Goal: Transaction & Acquisition: Purchase product/service

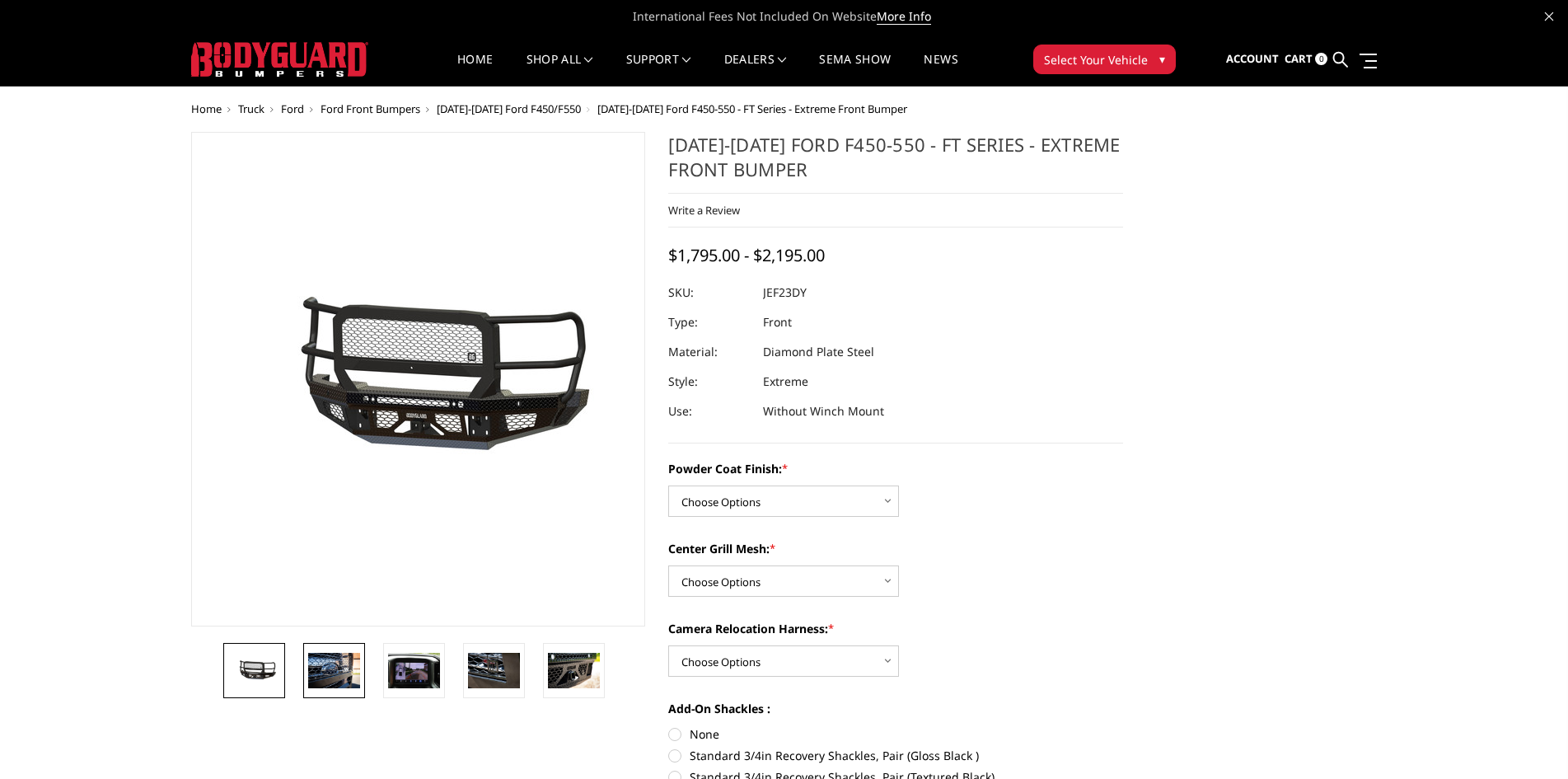
click at [332, 656] on img at bounding box center [334, 670] width 52 height 34
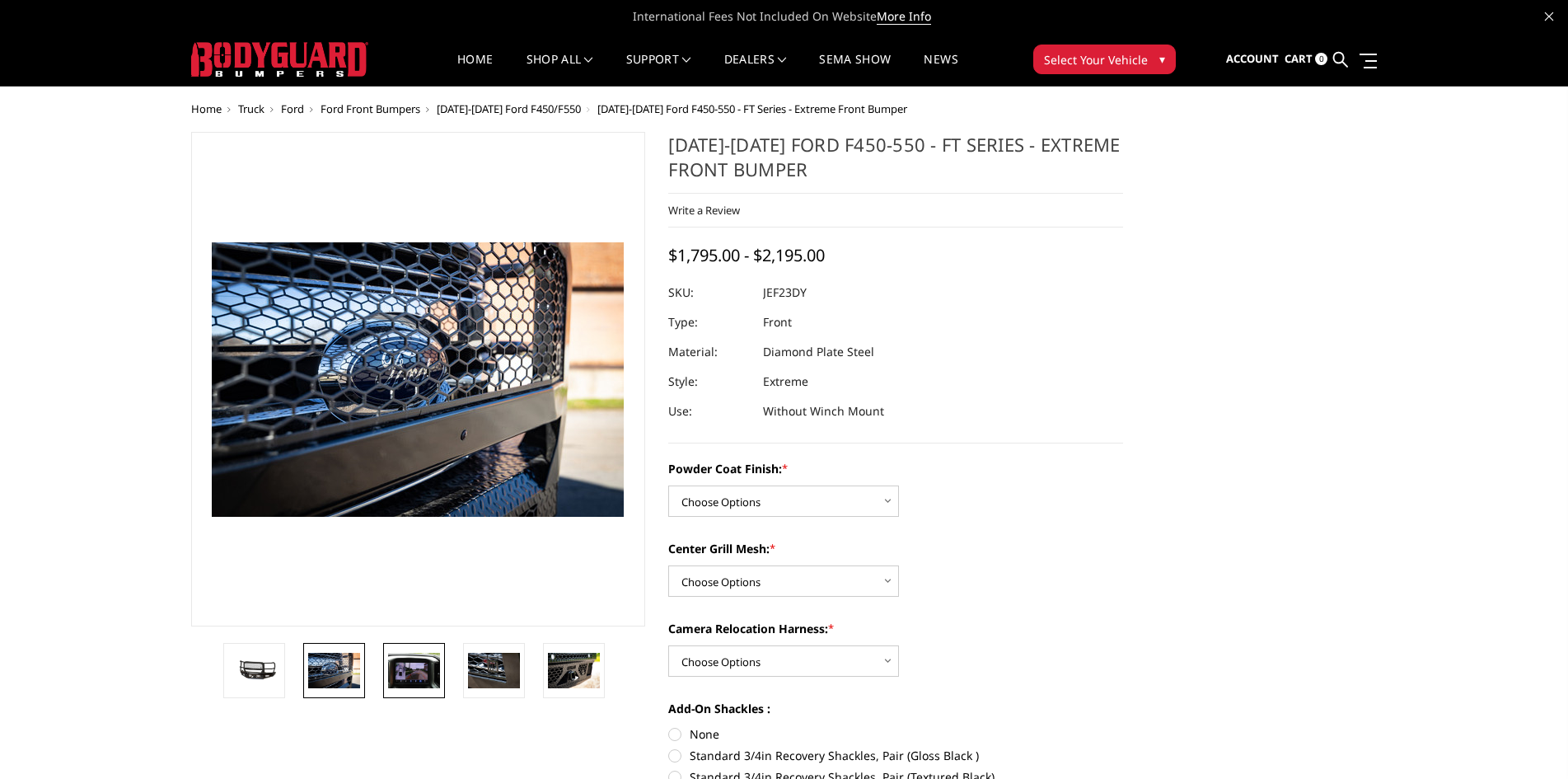
click at [404, 666] on img at bounding box center [414, 670] width 52 height 34
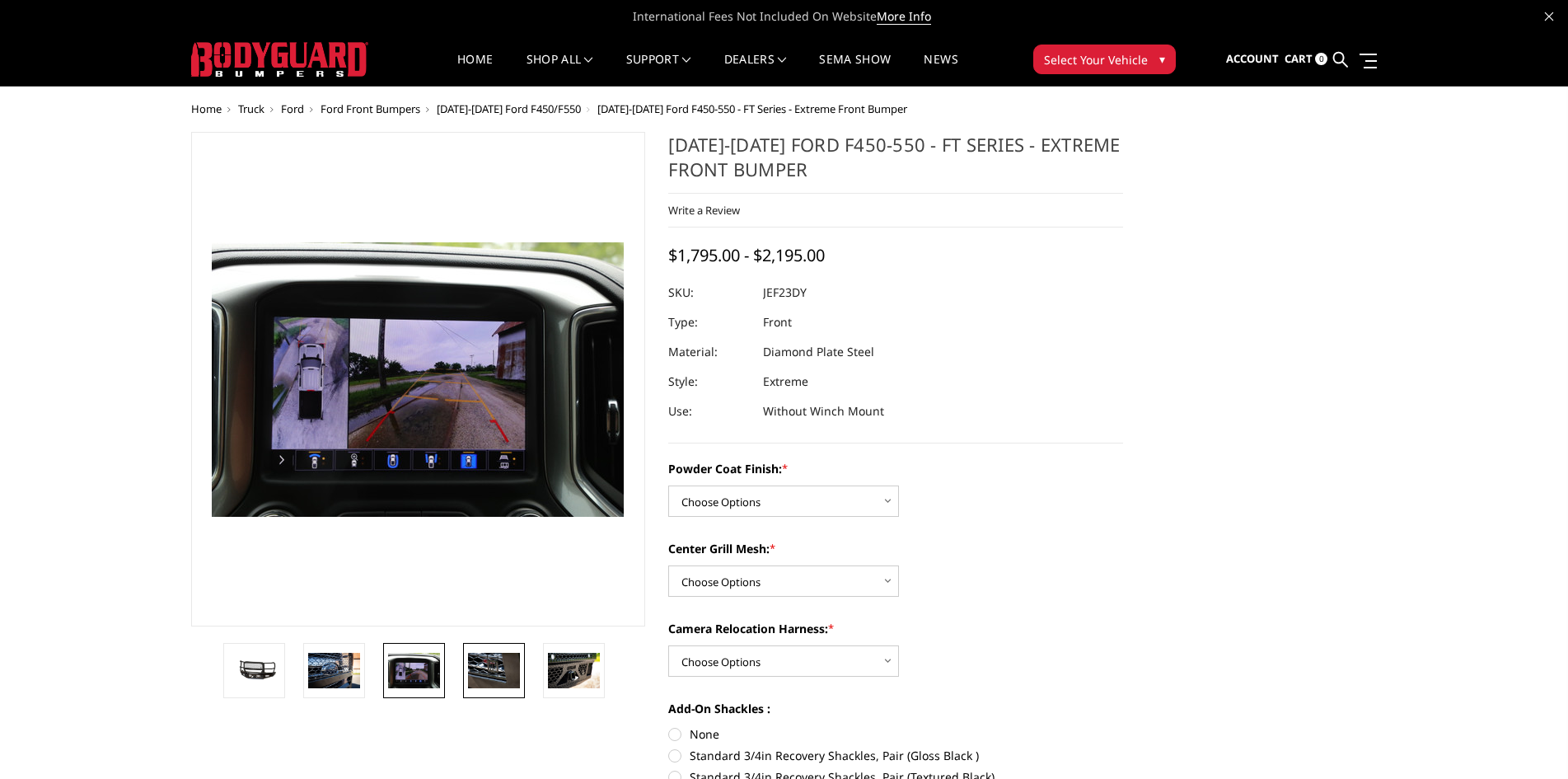
click at [504, 670] on img at bounding box center [494, 670] width 52 height 34
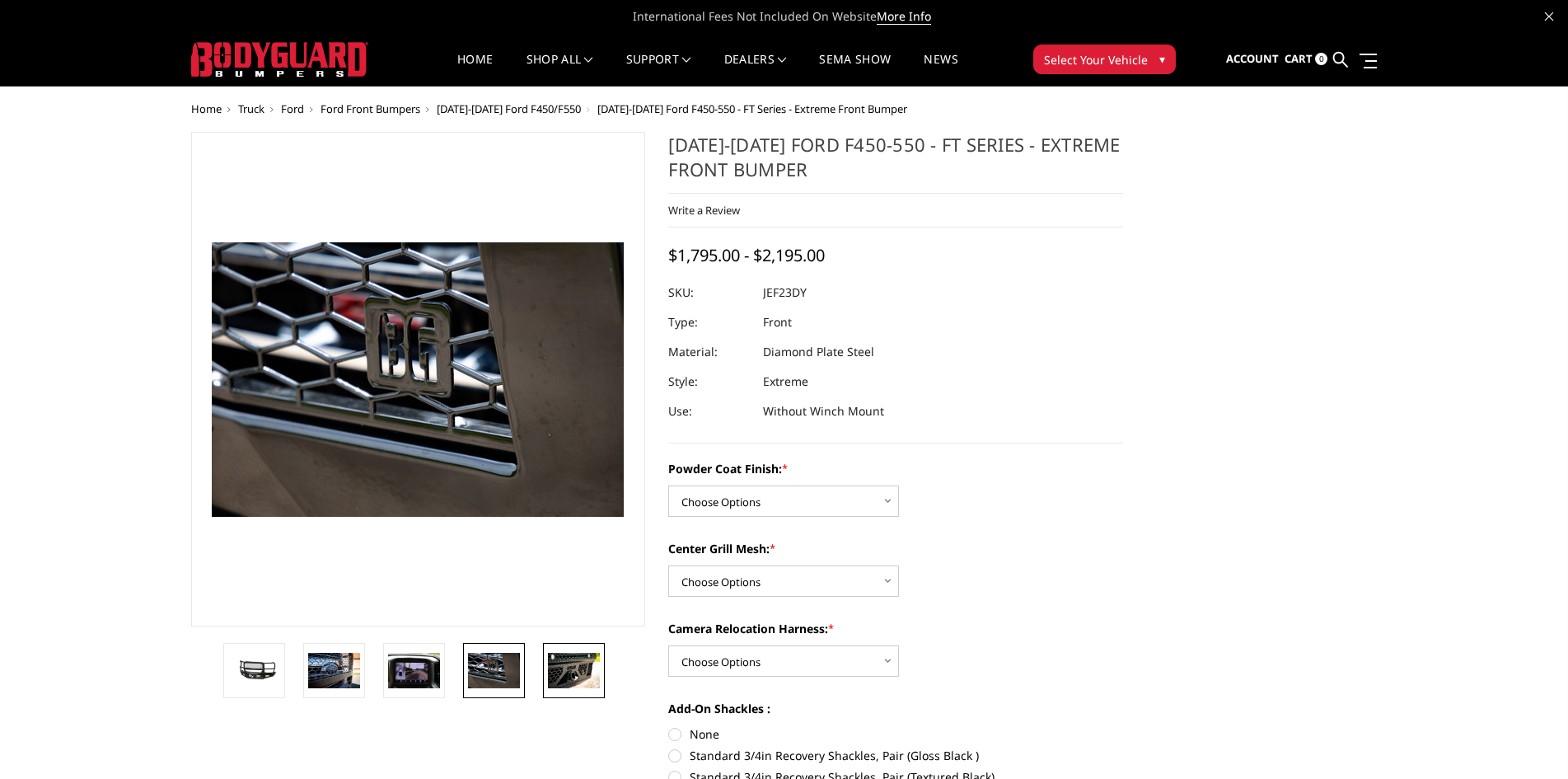
click at [581, 662] on img at bounding box center [574, 670] width 52 height 34
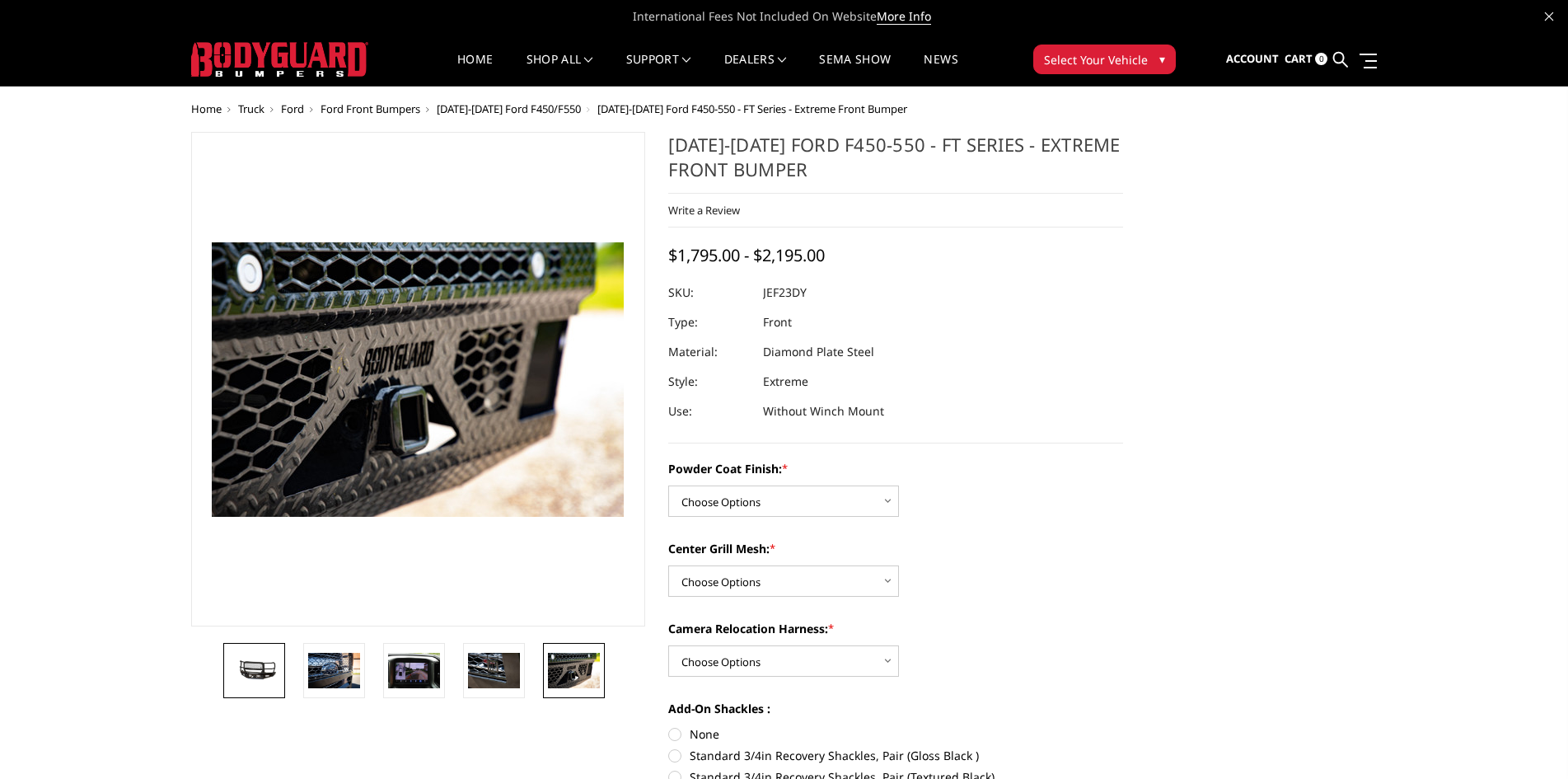
click at [268, 671] on img at bounding box center [254, 670] width 52 height 24
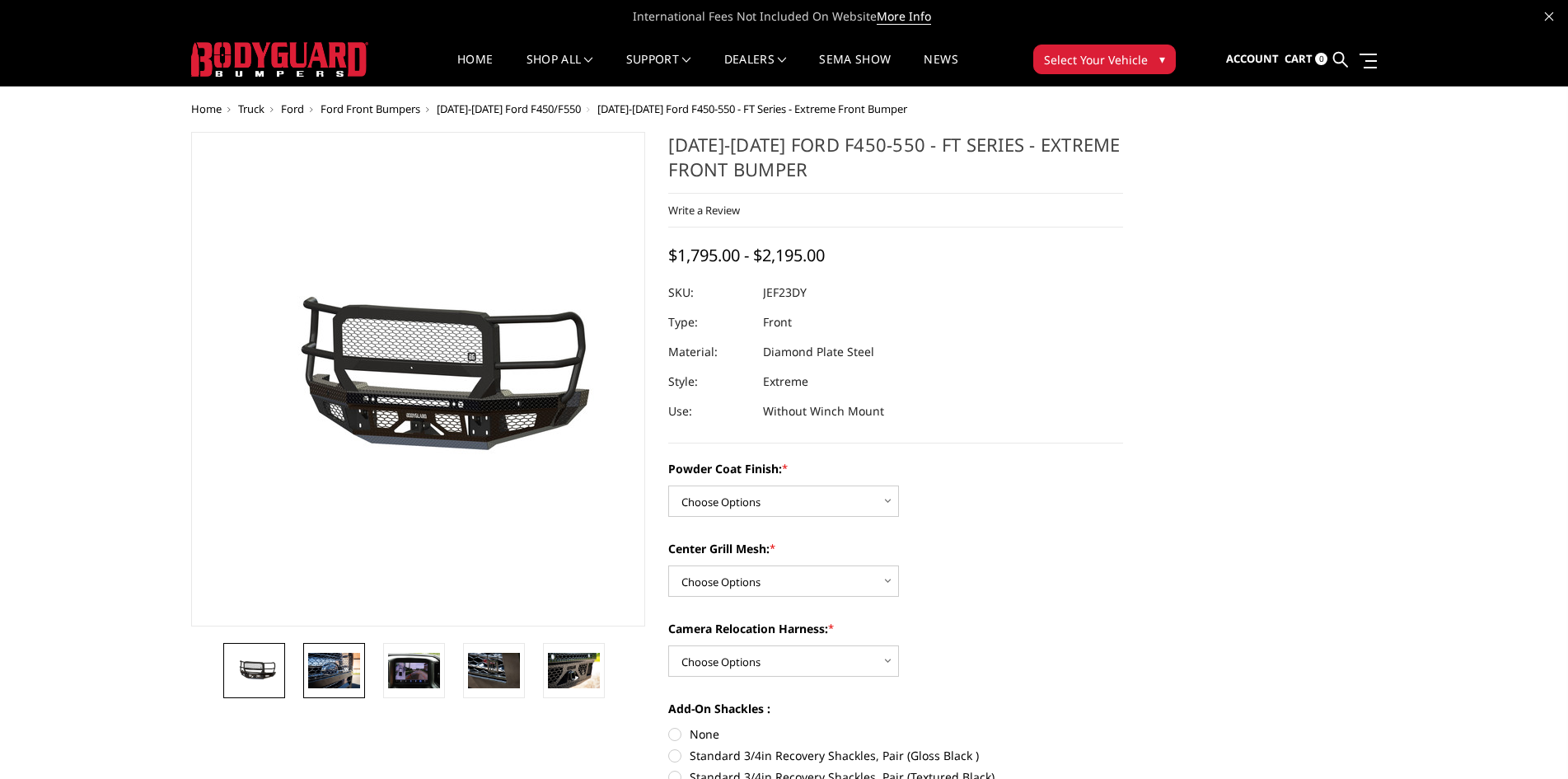
click at [343, 673] on img at bounding box center [334, 670] width 52 height 34
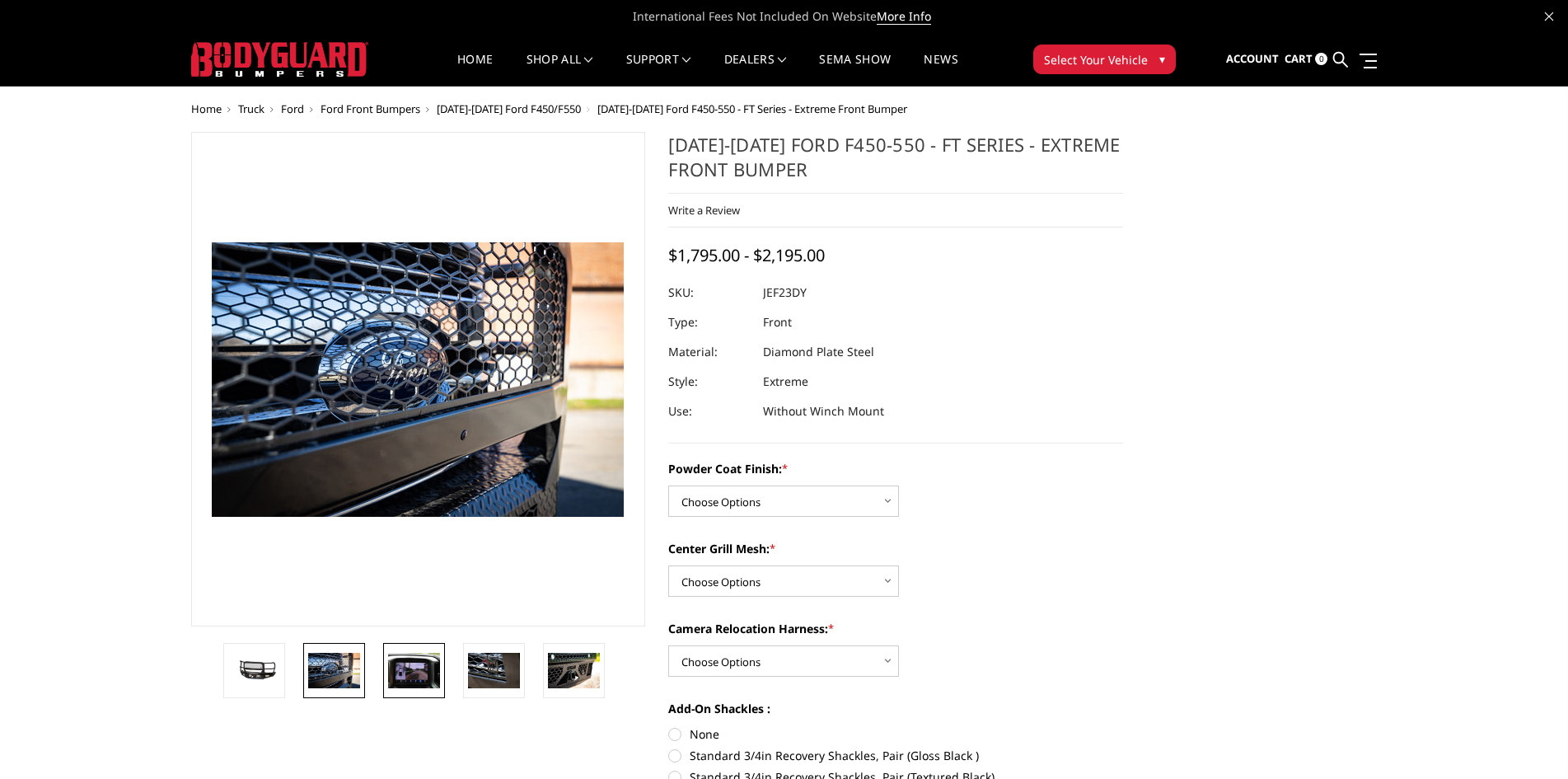
click at [416, 671] on img at bounding box center [414, 670] width 52 height 34
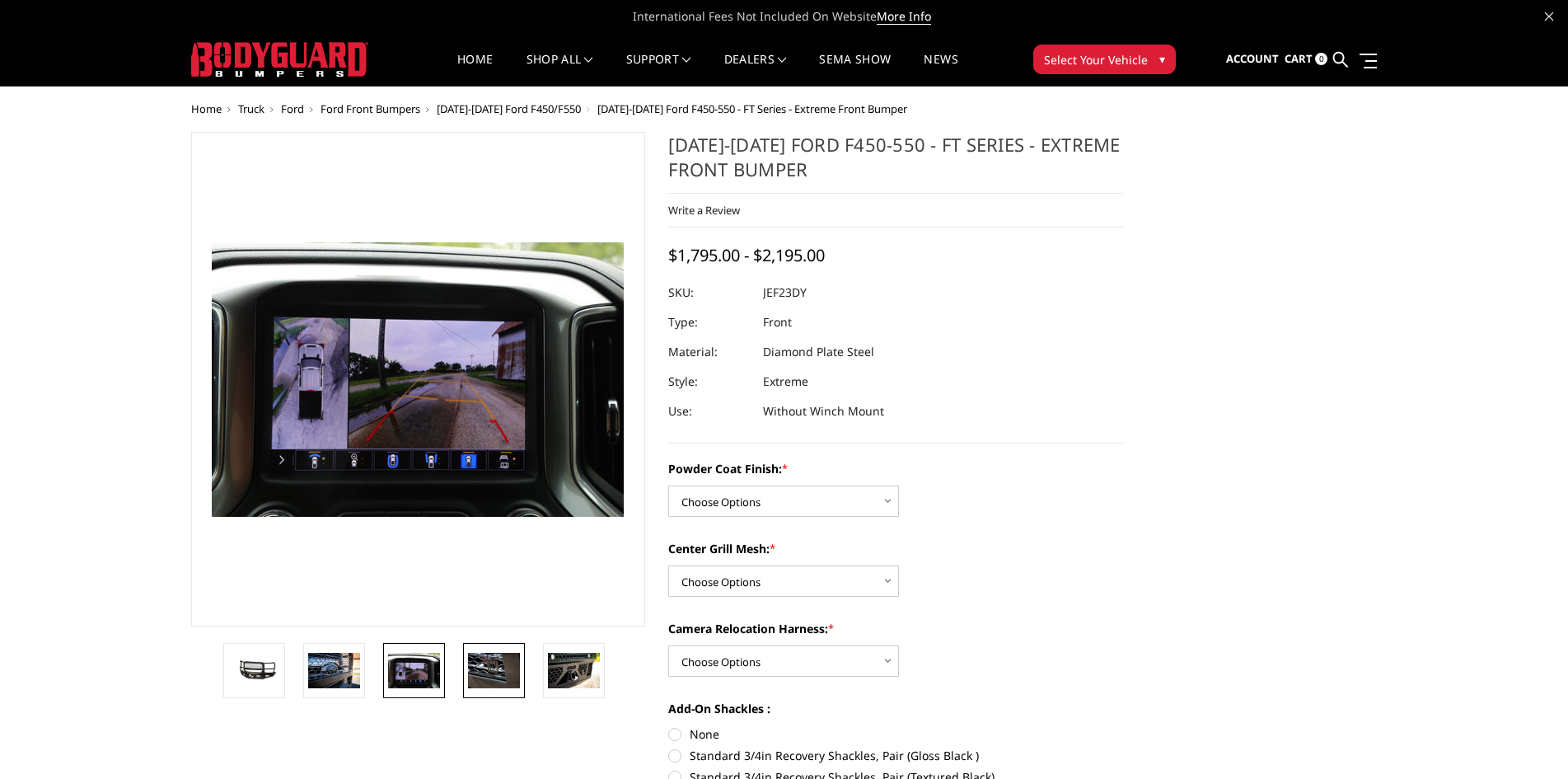
click at [496, 672] on img at bounding box center [494, 670] width 52 height 34
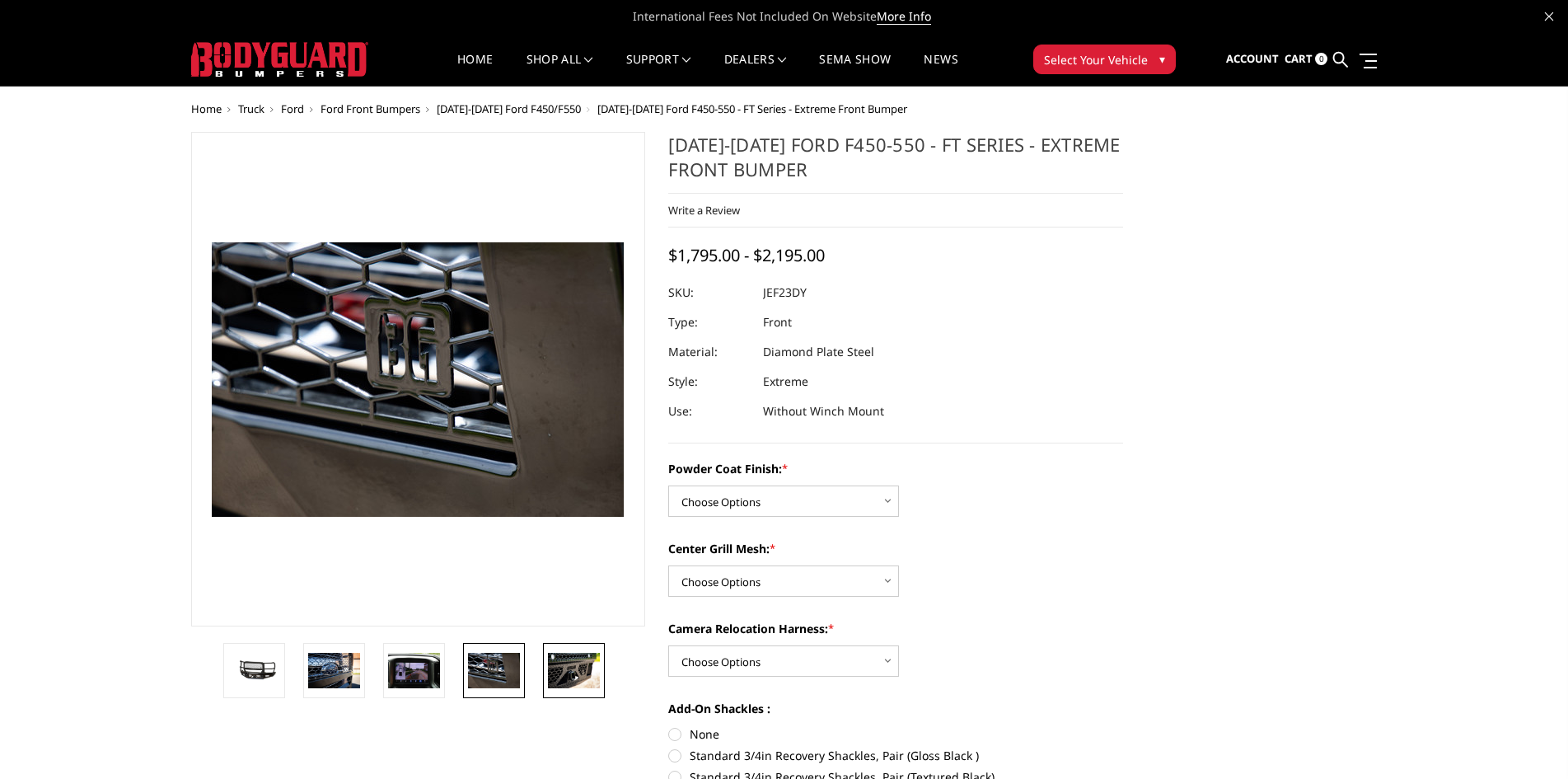
click at [570, 670] on img at bounding box center [574, 670] width 52 height 34
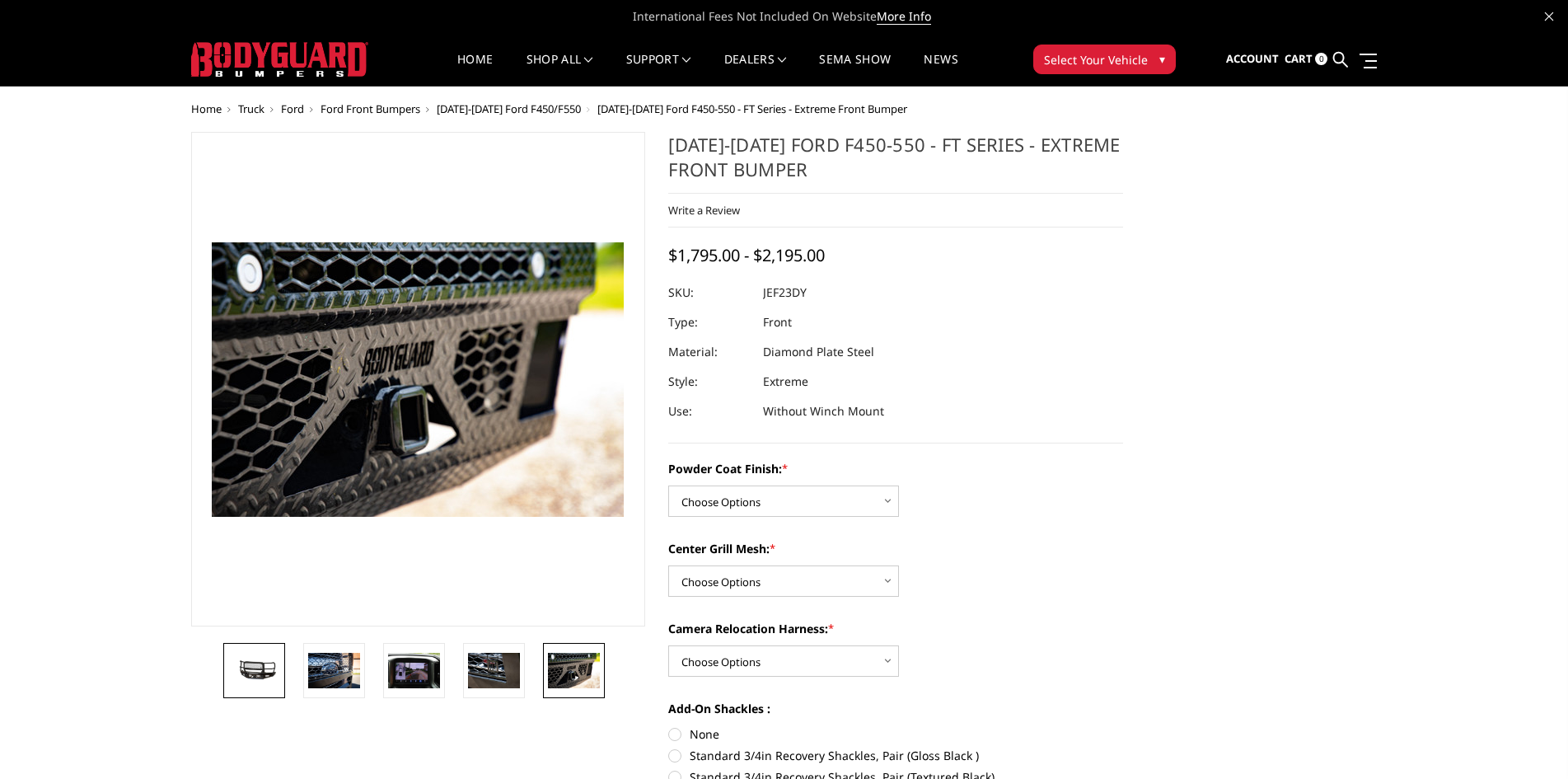
click at [249, 661] on img at bounding box center [254, 670] width 52 height 24
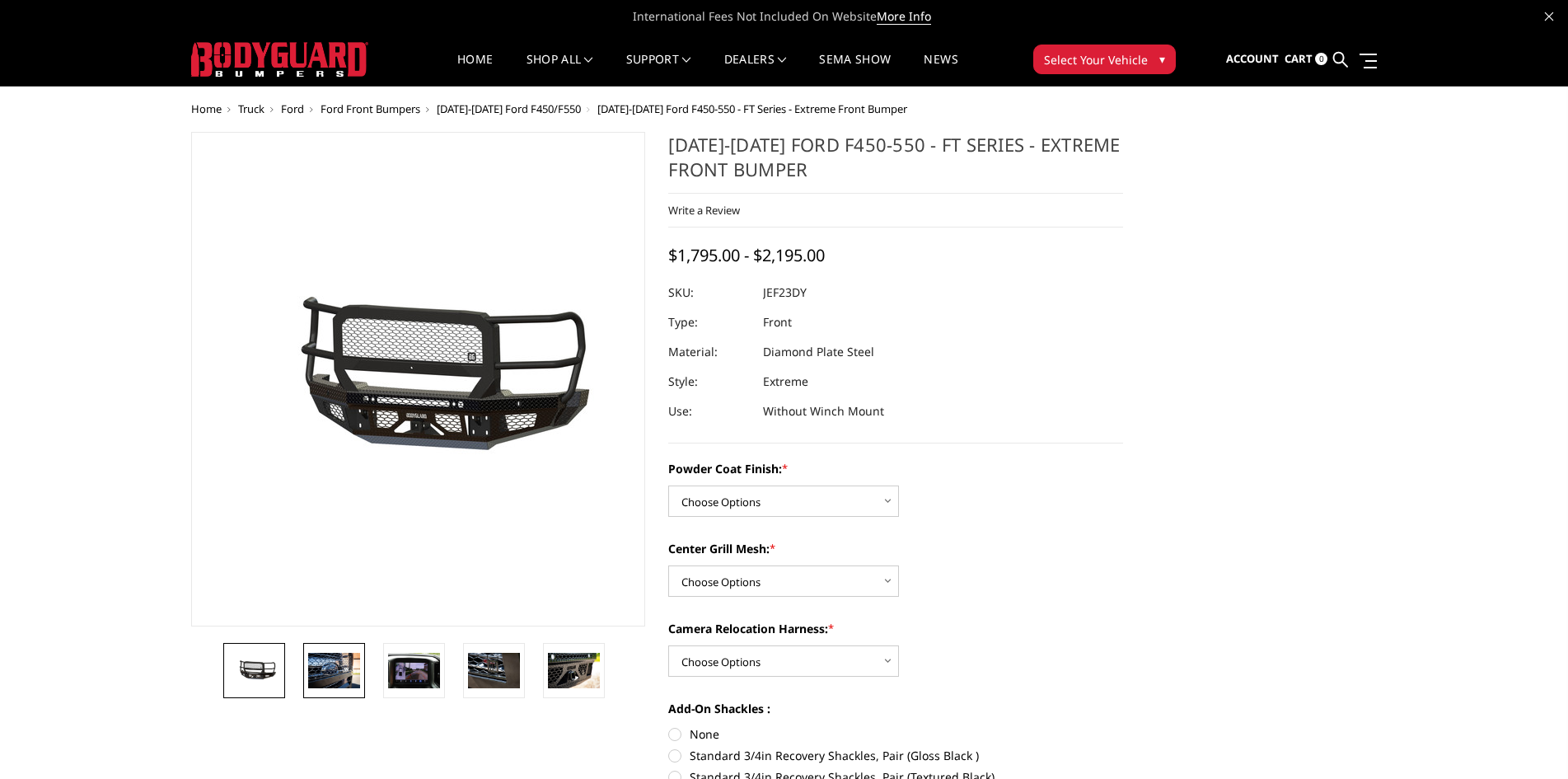
click at [314, 668] on img at bounding box center [334, 670] width 52 height 34
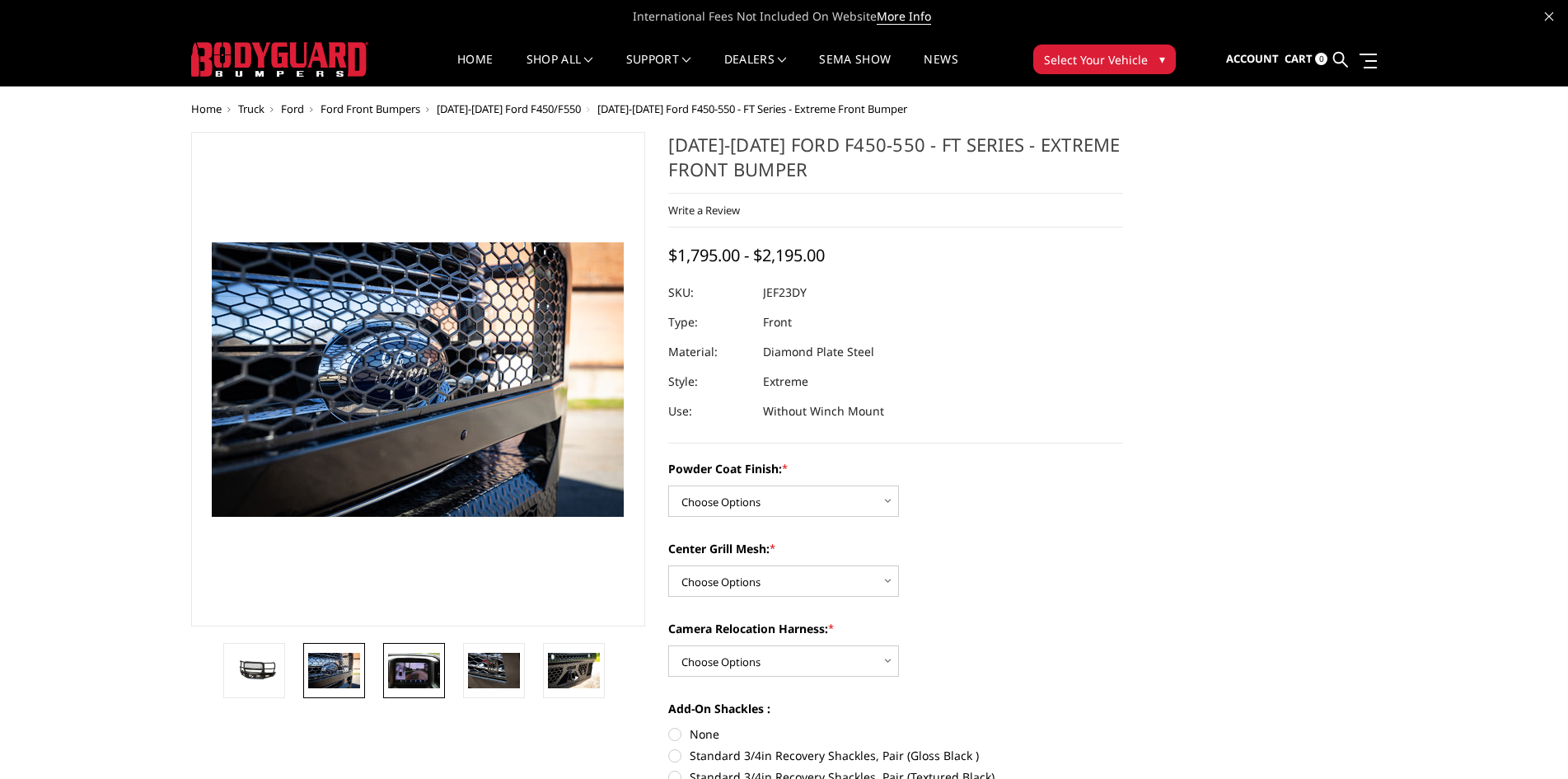
click at [402, 660] on img at bounding box center [414, 670] width 52 height 34
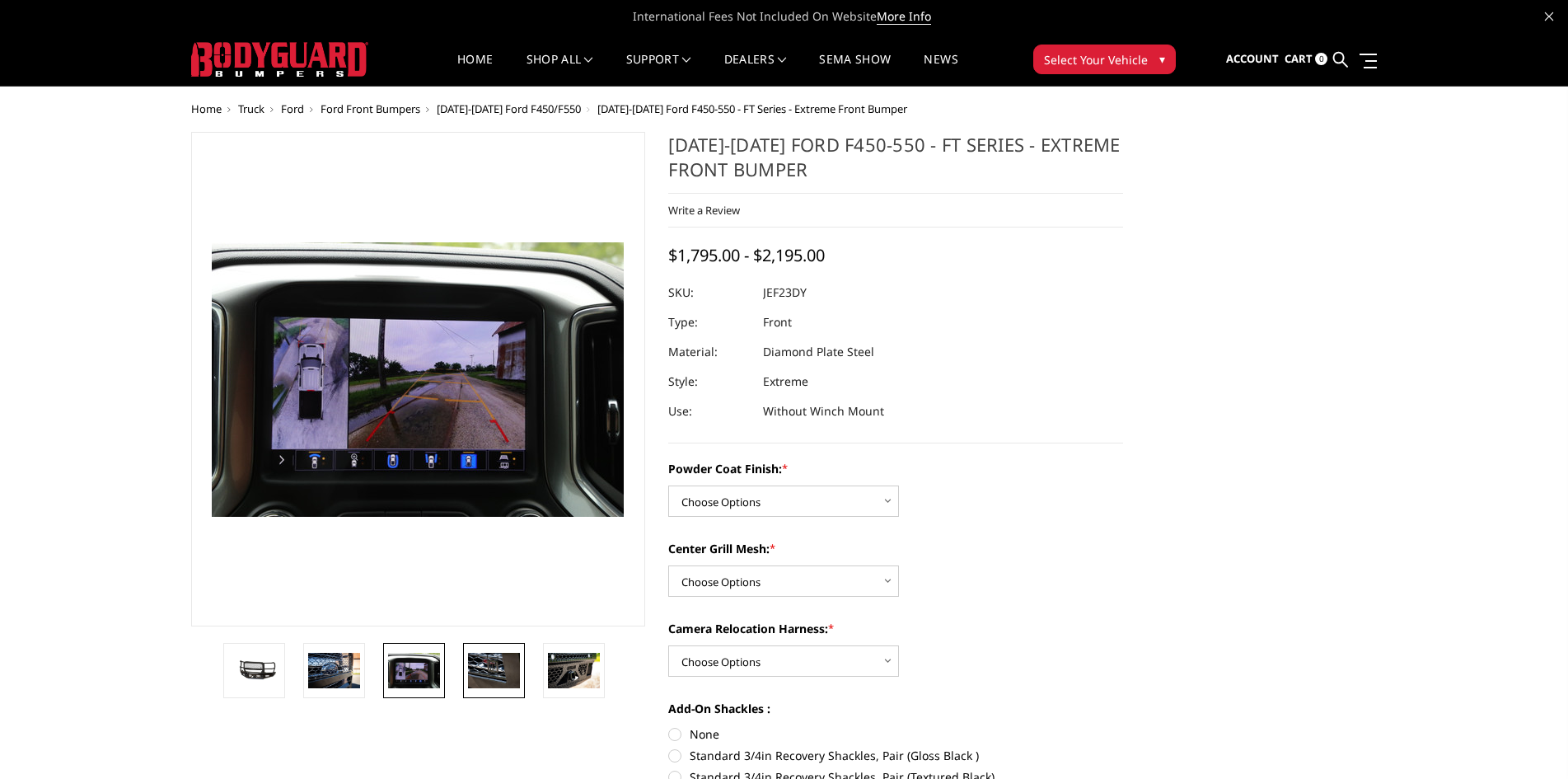
click at [482, 666] on img at bounding box center [494, 670] width 52 height 34
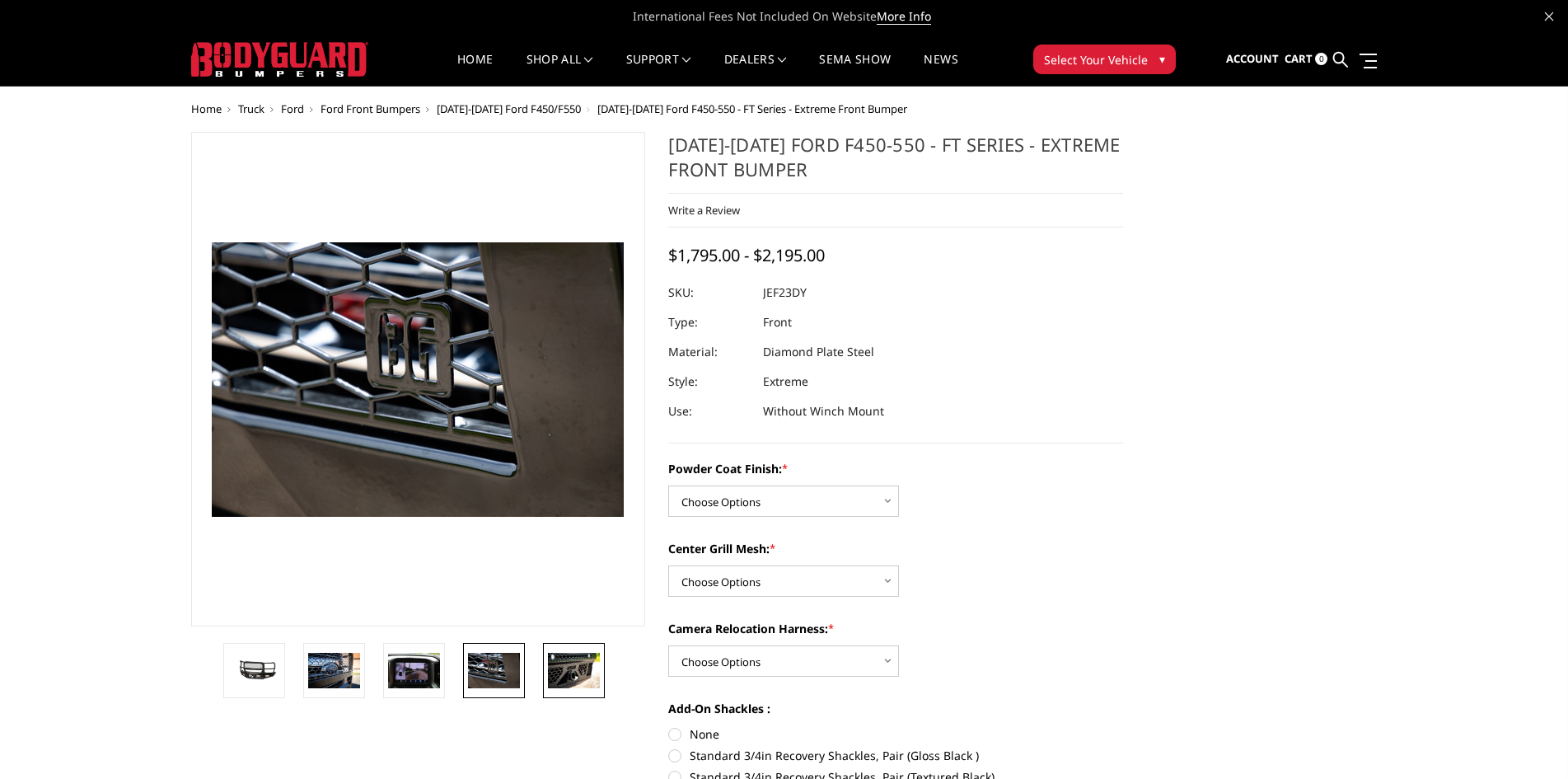
click at [558, 664] on img at bounding box center [574, 670] width 52 height 34
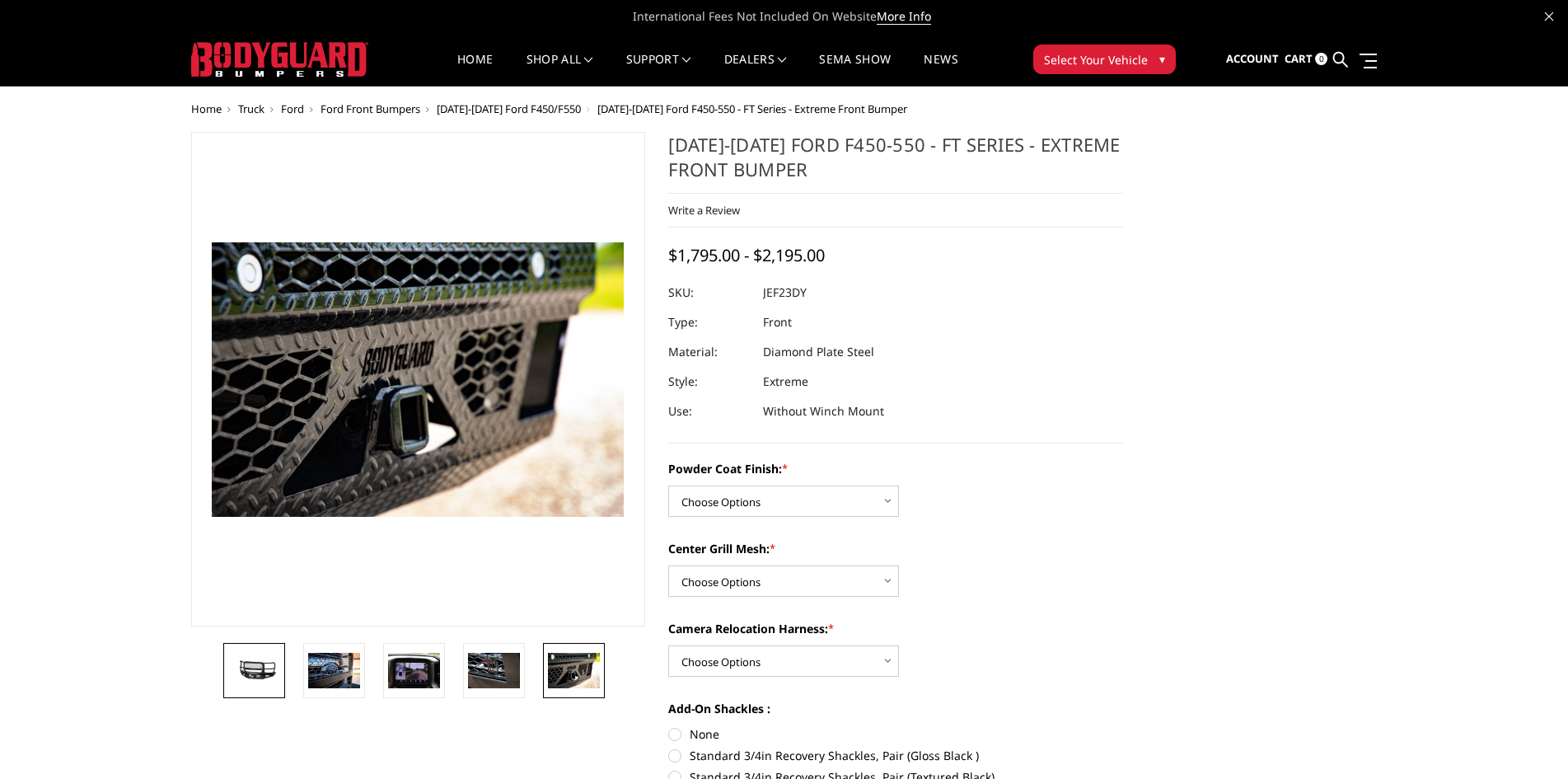
click at [267, 669] on img at bounding box center [254, 670] width 52 height 24
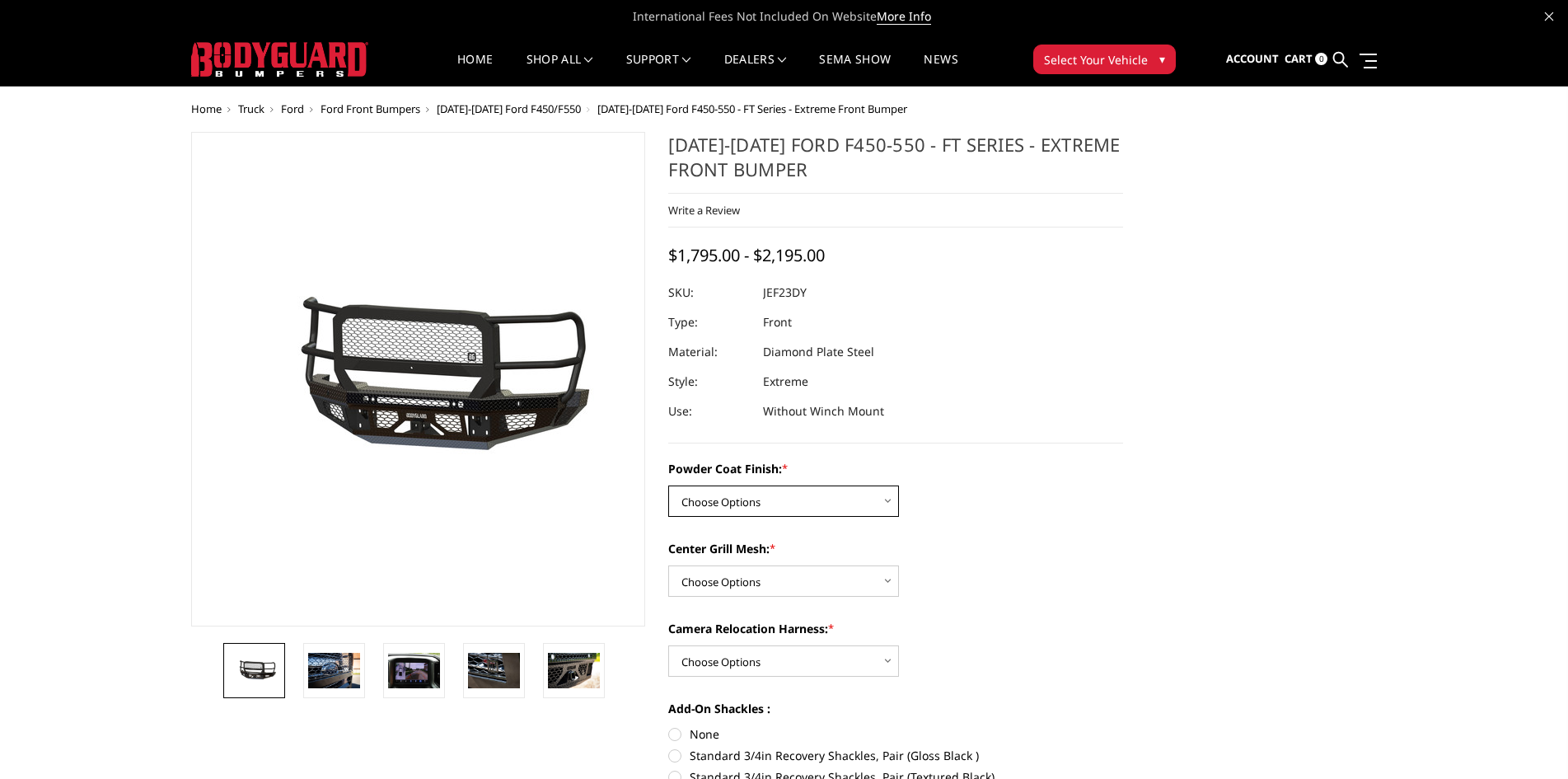
click at [866, 493] on select "Choose Options Bare Metal Gloss Black Powder Coat Textured Black Powder Coat" at bounding box center [784, 501] width 230 height 31
select select "3271"
click at [668, 486] on select "Choose Options Bare Metal Gloss Black Powder Coat Textured Black Powder Coat" at bounding box center [784, 501] width 230 height 31
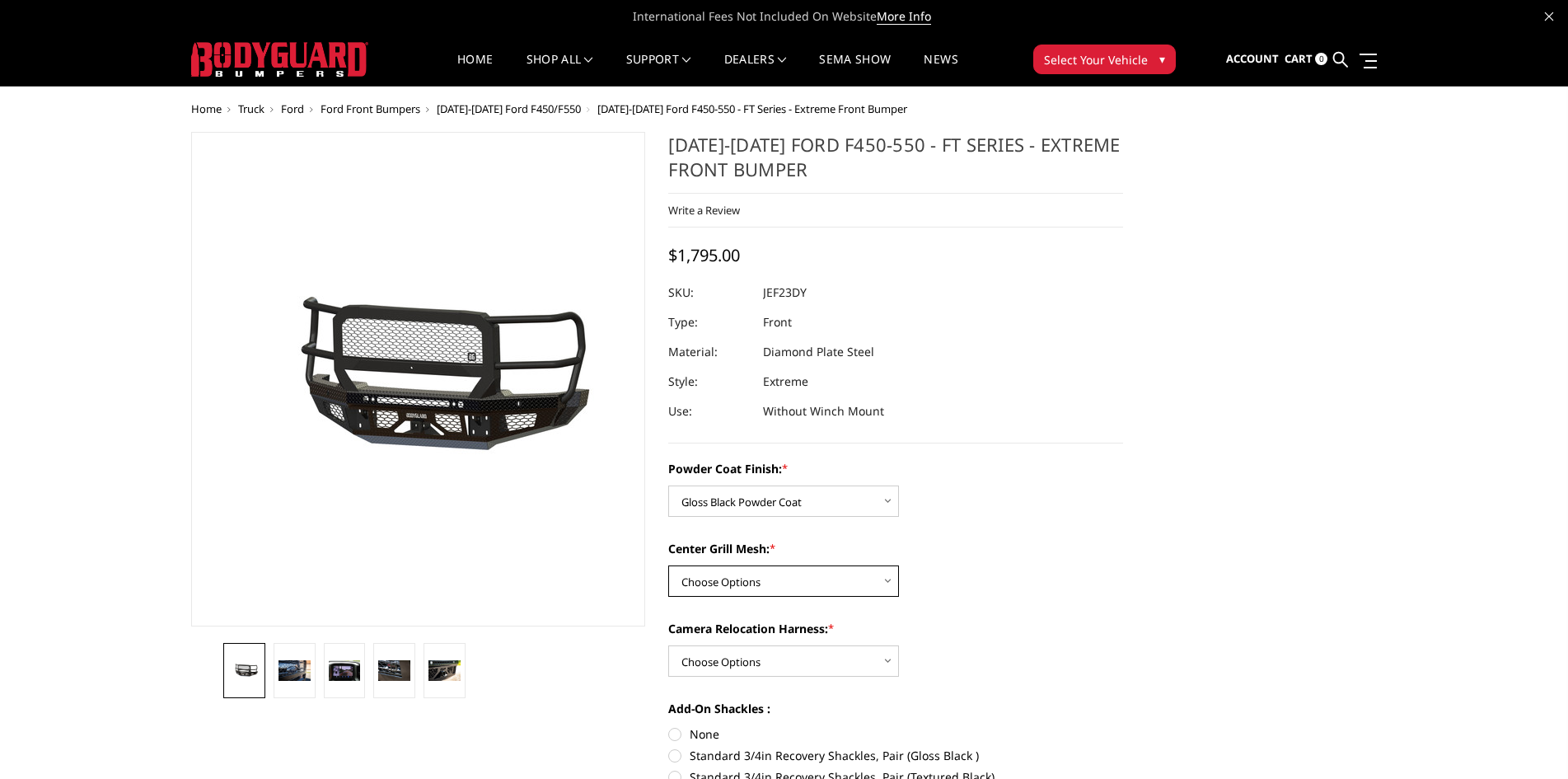
click at [858, 580] on select "Choose Options WITH Expanded Metal in Center Grill WITHOUT Expanded Metal in Ce…" at bounding box center [784, 581] width 230 height 31
select select "3274"
click at [668, 566] on select "Choose Options WITH Expanded Metal in Center Grill WITHOUT Expanded Metal in Ce…" at bounding box center [784, 581] width 230 height 31
click at [857, 660] on select "Choose Options WITH Camera Relocation Harness WITHOUT Camera Relocation Harness" at bounding box center [784, 661] width 230 height 31
select select "3275"
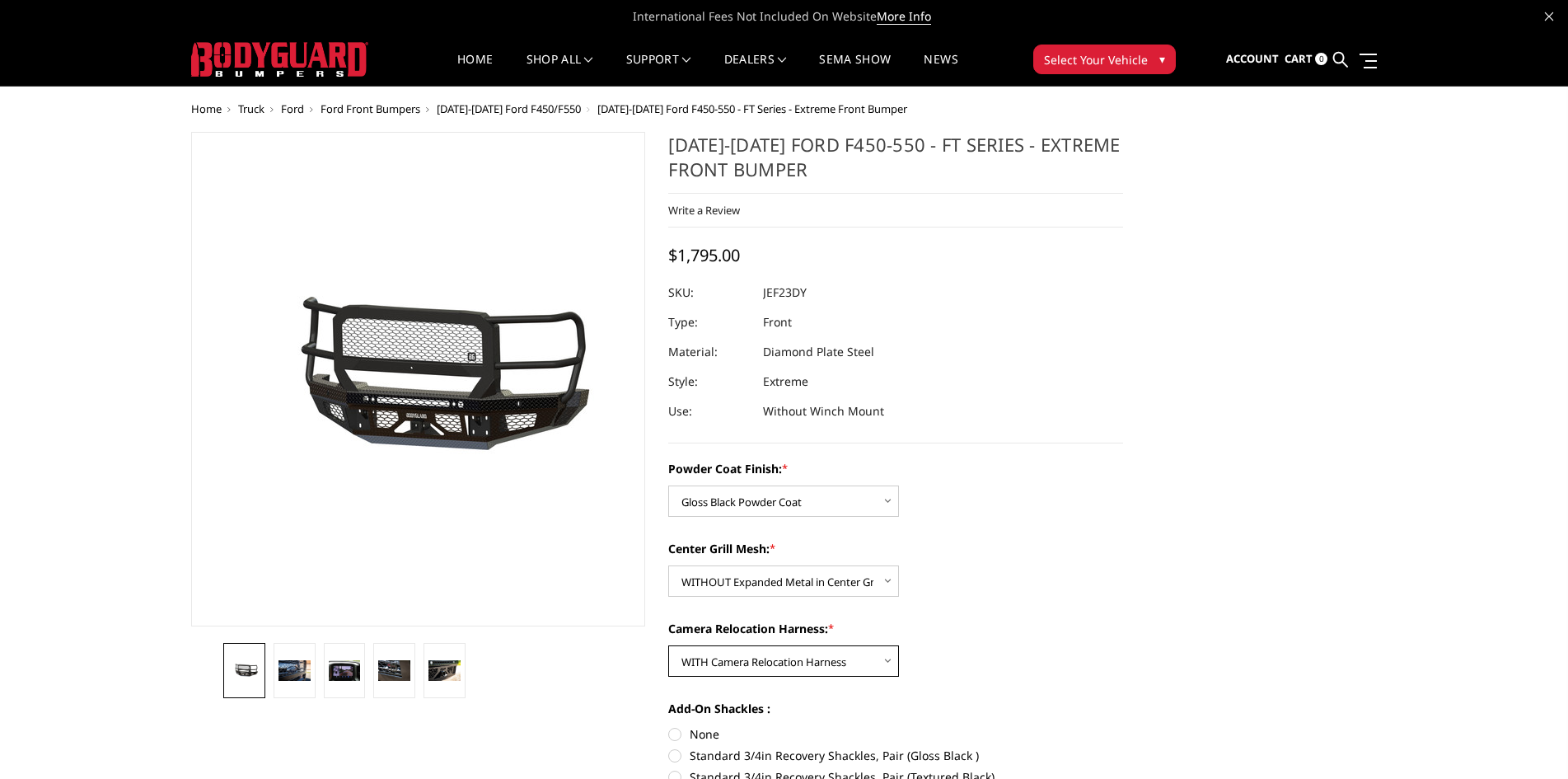
click at [668, 646] on select "Choose Options WITH Camera Relocation Harness WITHOUT Camera Relocation Harness" at bounding box center [784, 661] width 230 height 31
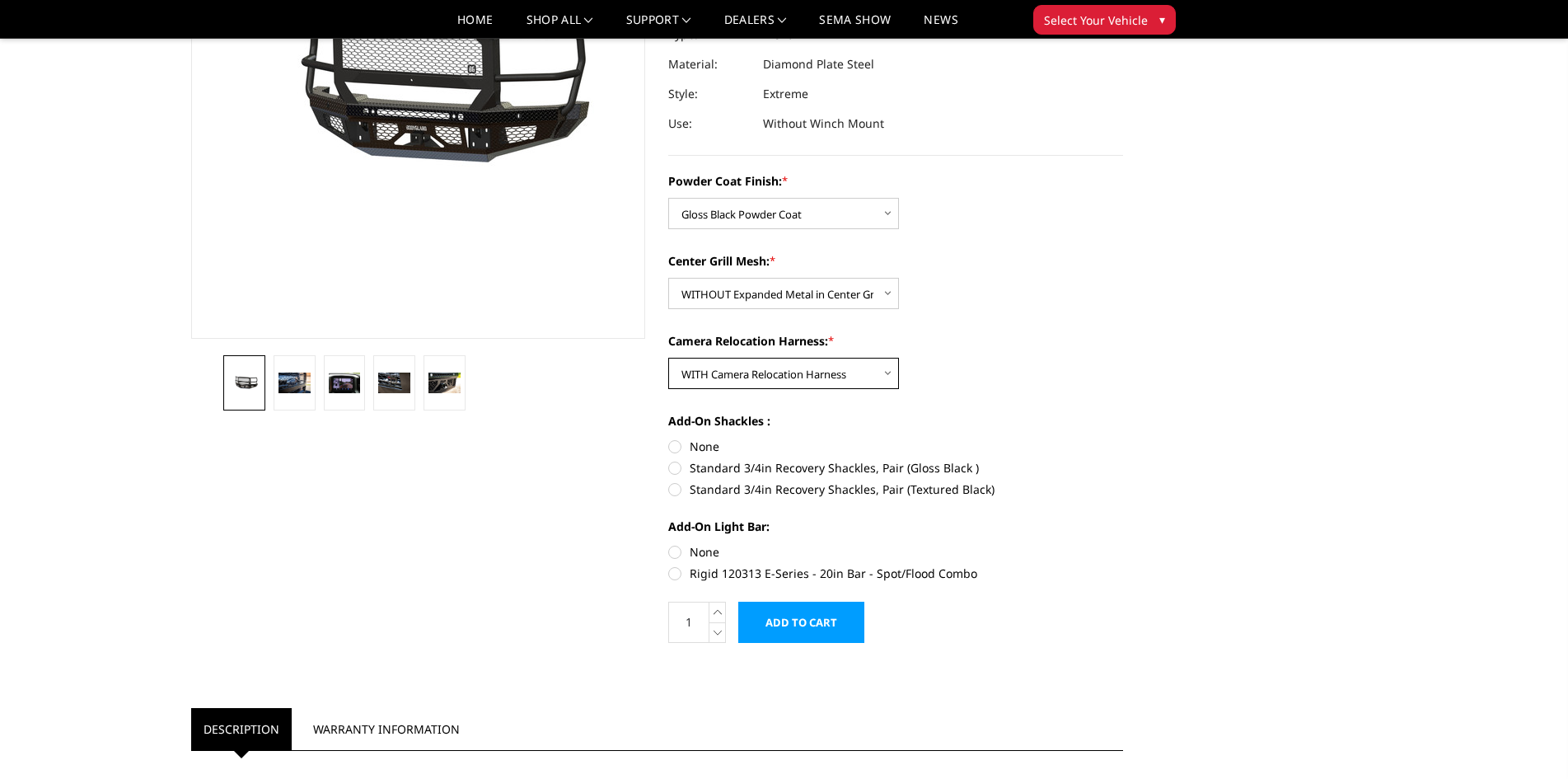
scroll to position [357, 0]
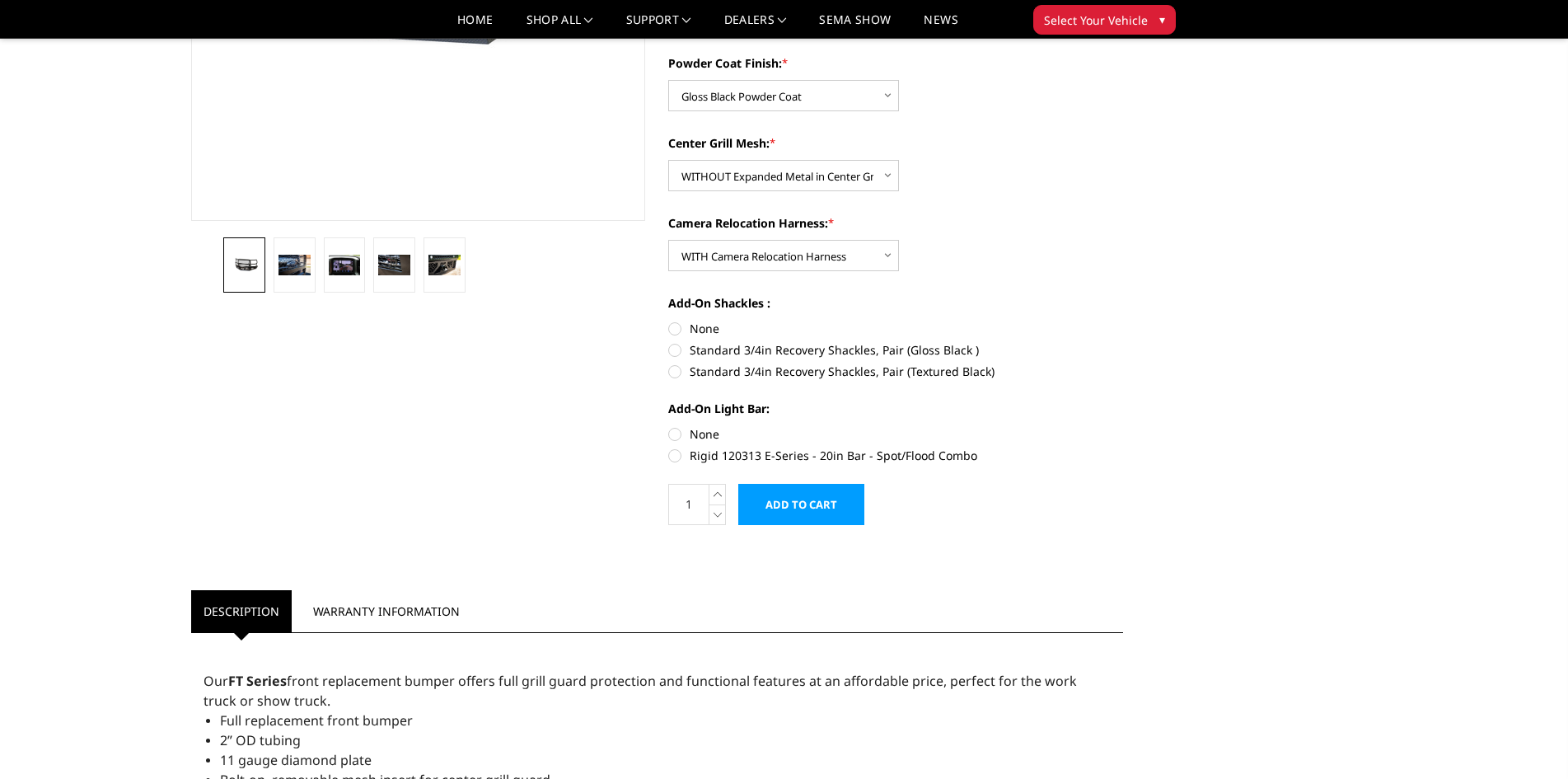
click at [676, 453] on label "Rigid 120313 E-Series - 20in Bar - Spot/Flood Combo" at bounding box center [896, 455] width 455 height 17
click at [1123, 427] on input "Rigid 120313 E-Series - 20in Bar - Spot/Flood Combo" at bounding box center [1123, 426] width 1 height 1
radio input "true"
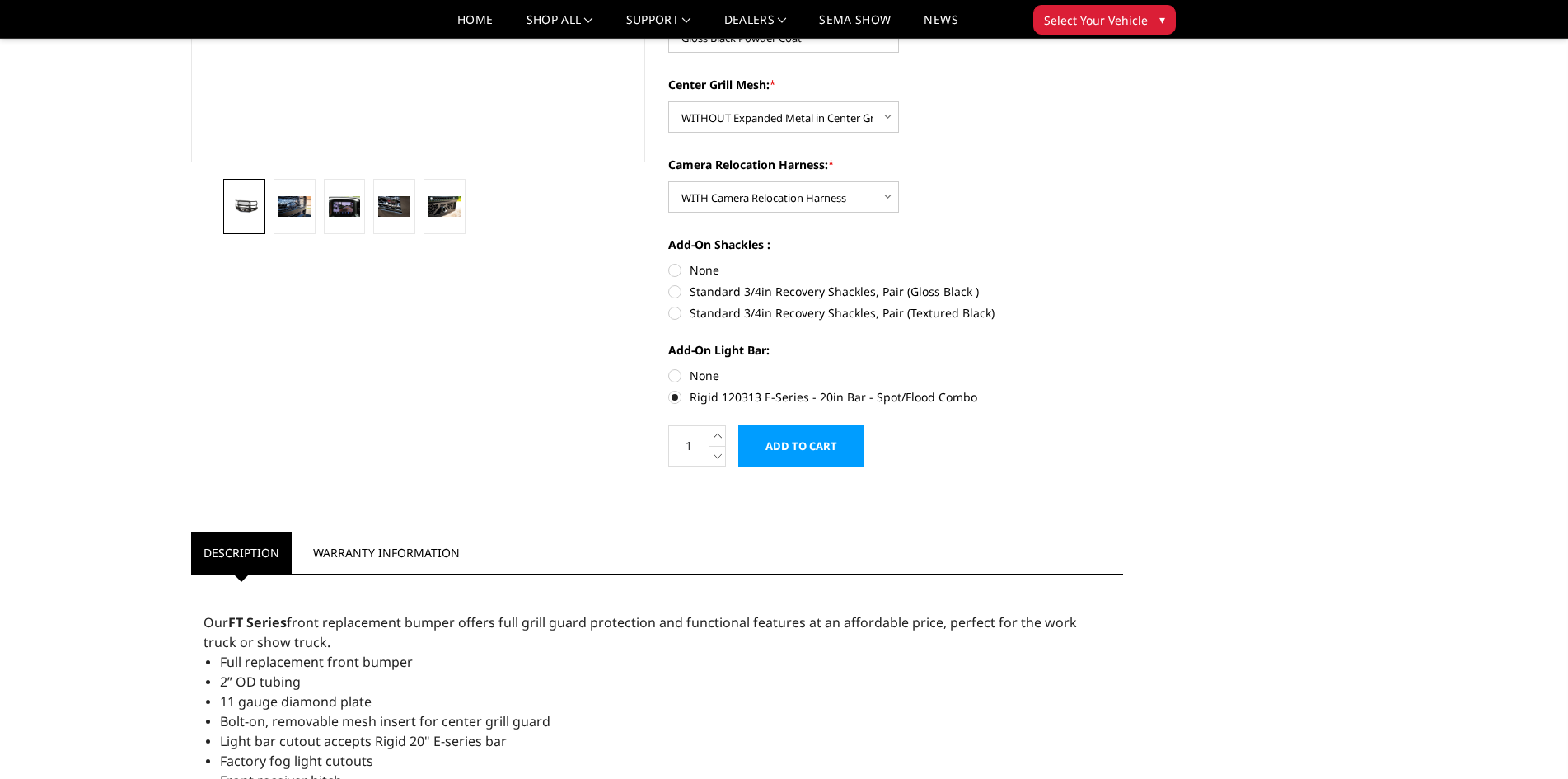
scroll to position [412, 0]
